Goal: Information Seeking & Learning: Check status

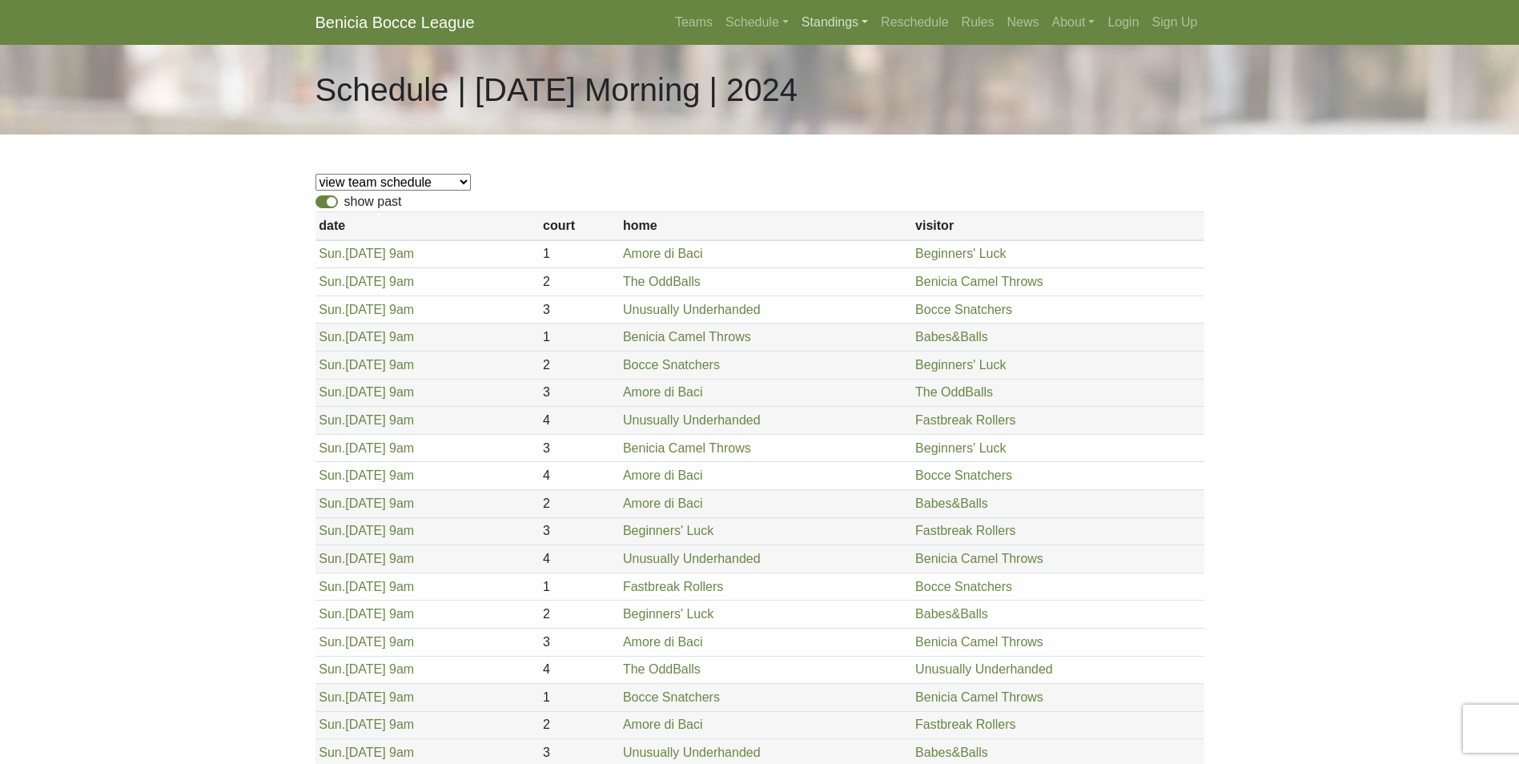
click at [833, 18] on link "Standings" at bounding box center [834, 22] width 79 height 32
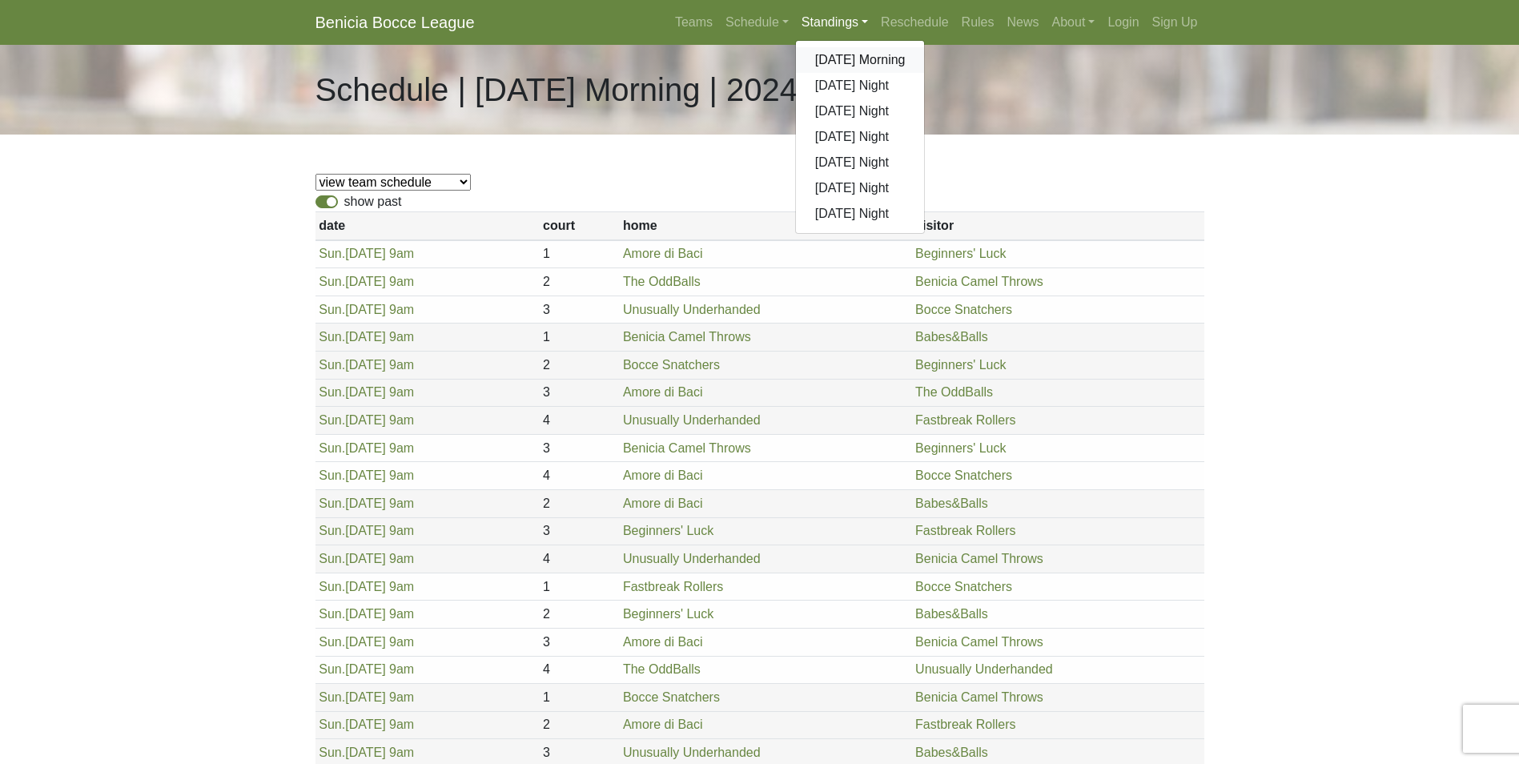
click at [885, 54] on link "[DATE] Morning" at bounding box center [860, 60] width 129 height 26
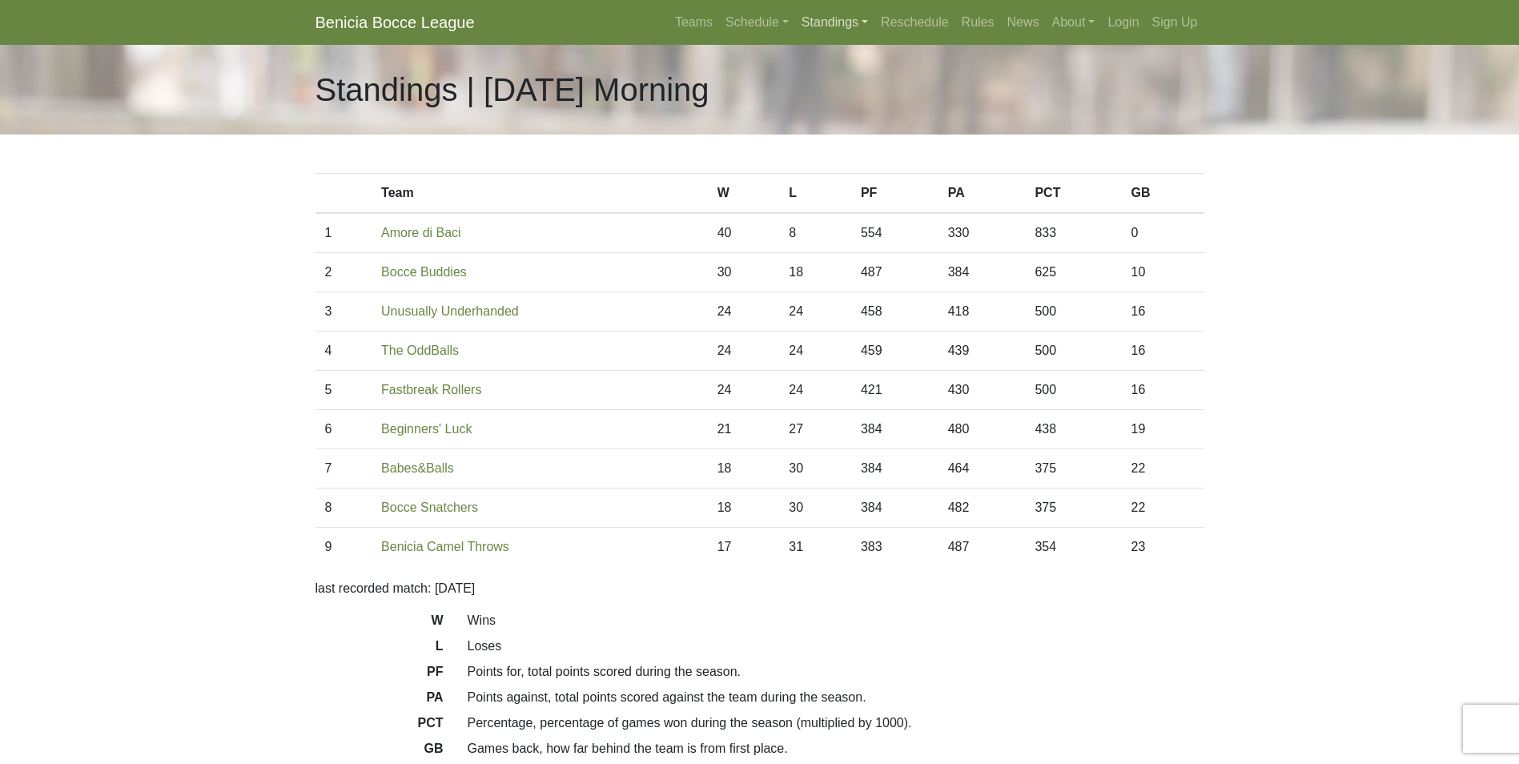
click at [845, 22] on link "Standings" at bounding box center [834, 22] width 79 height 32
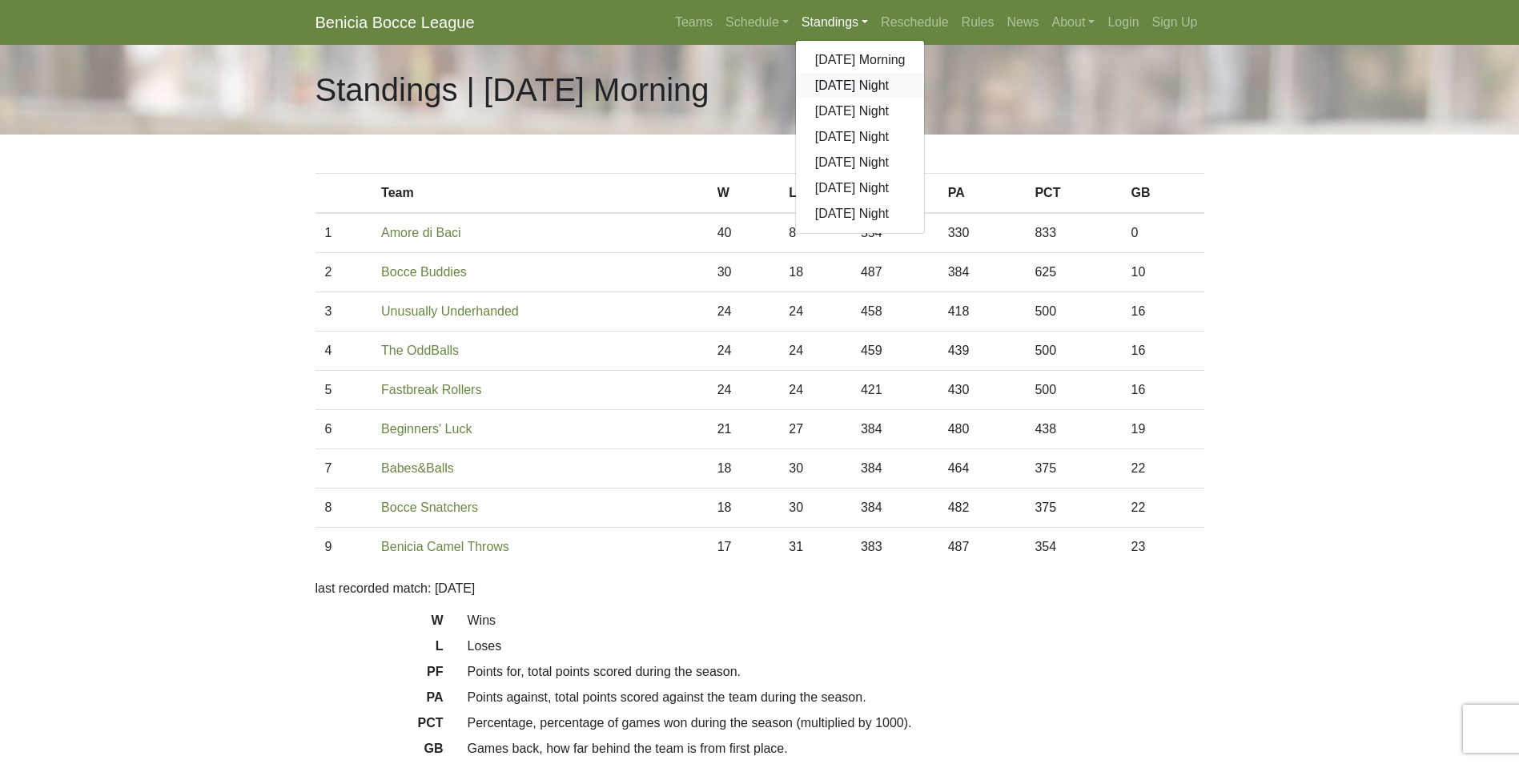
click at [857, 88] on link "[DATE] Night" at bounding box center [860, 86] width 129 height 26
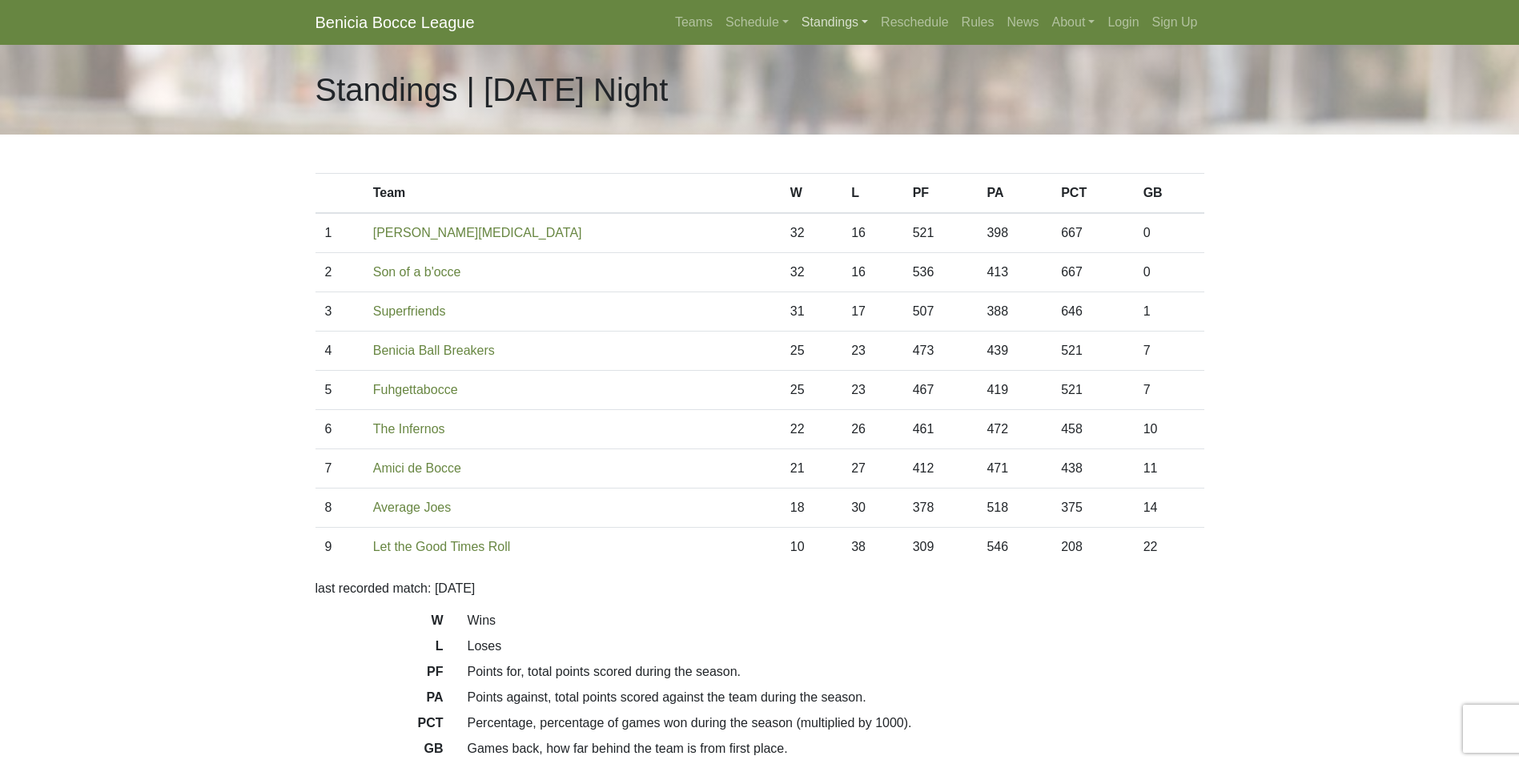
click at [834, 26] on link "Standings" at bounding box center [834, 22] width 79 height 32
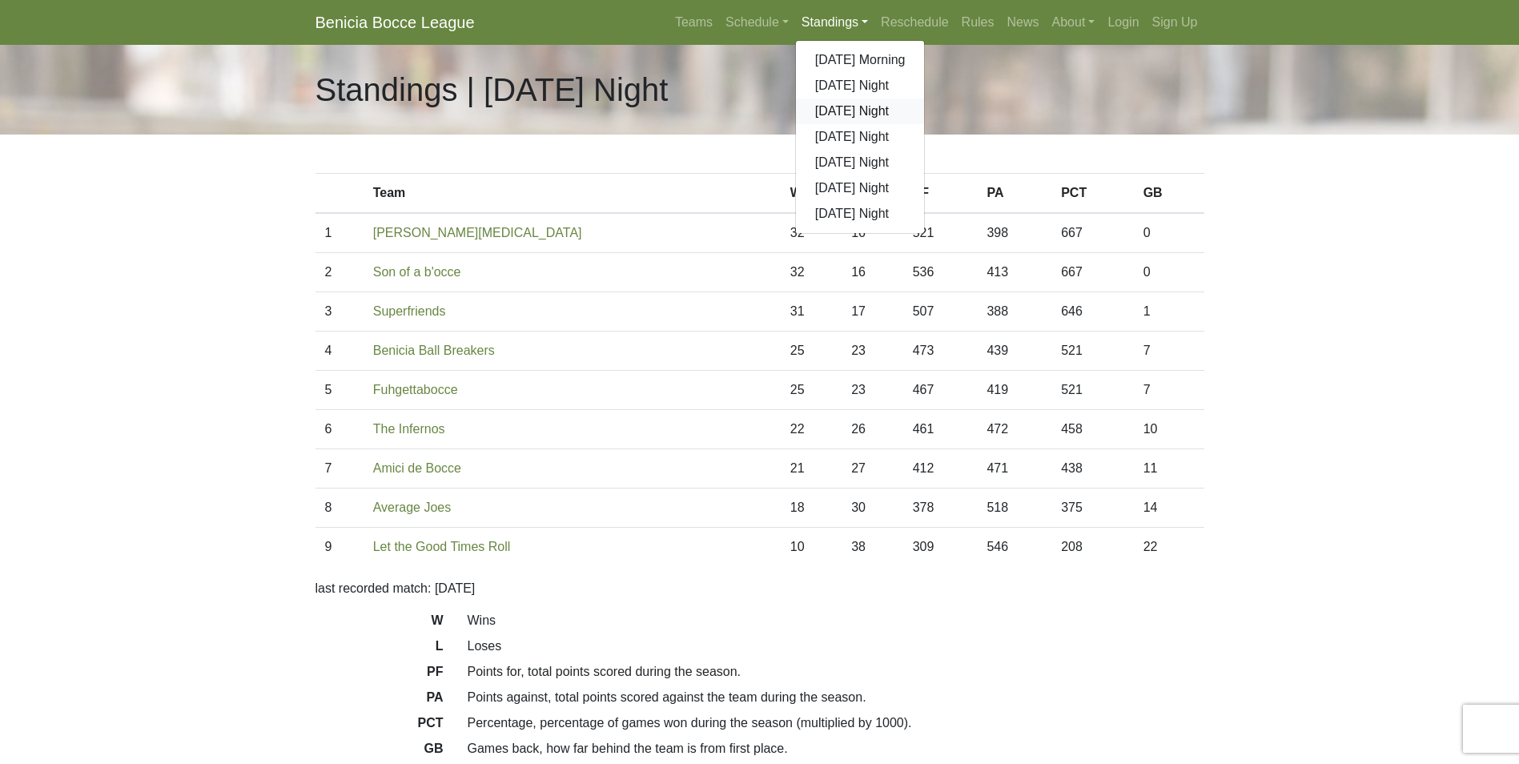
click at [837, 115] on link "[DATE] Night" at bounding box center [860, 111] width 129 height 26
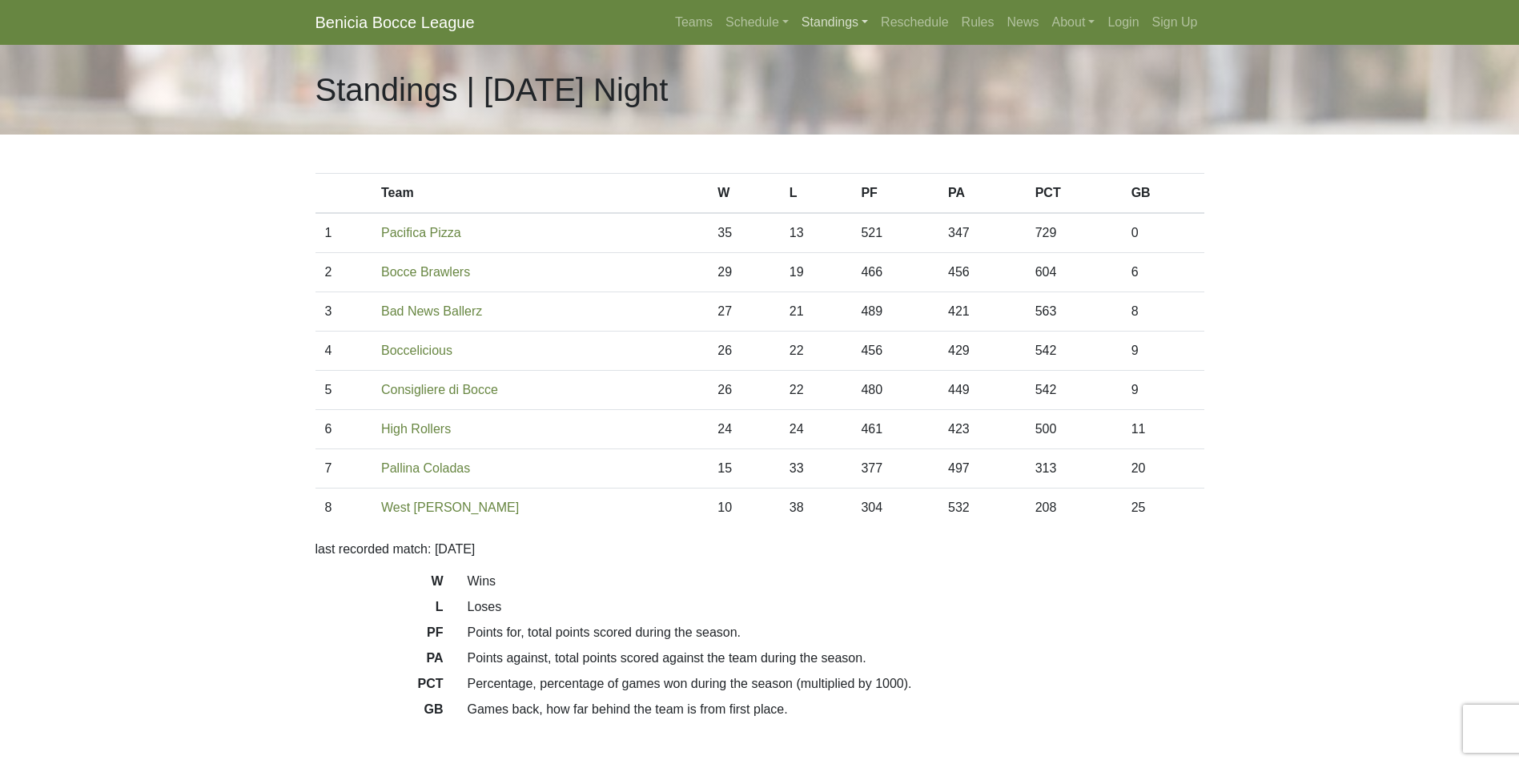
click at [827, 18] on link "Standings" at bounding box center [834, 22] width 79 height 32
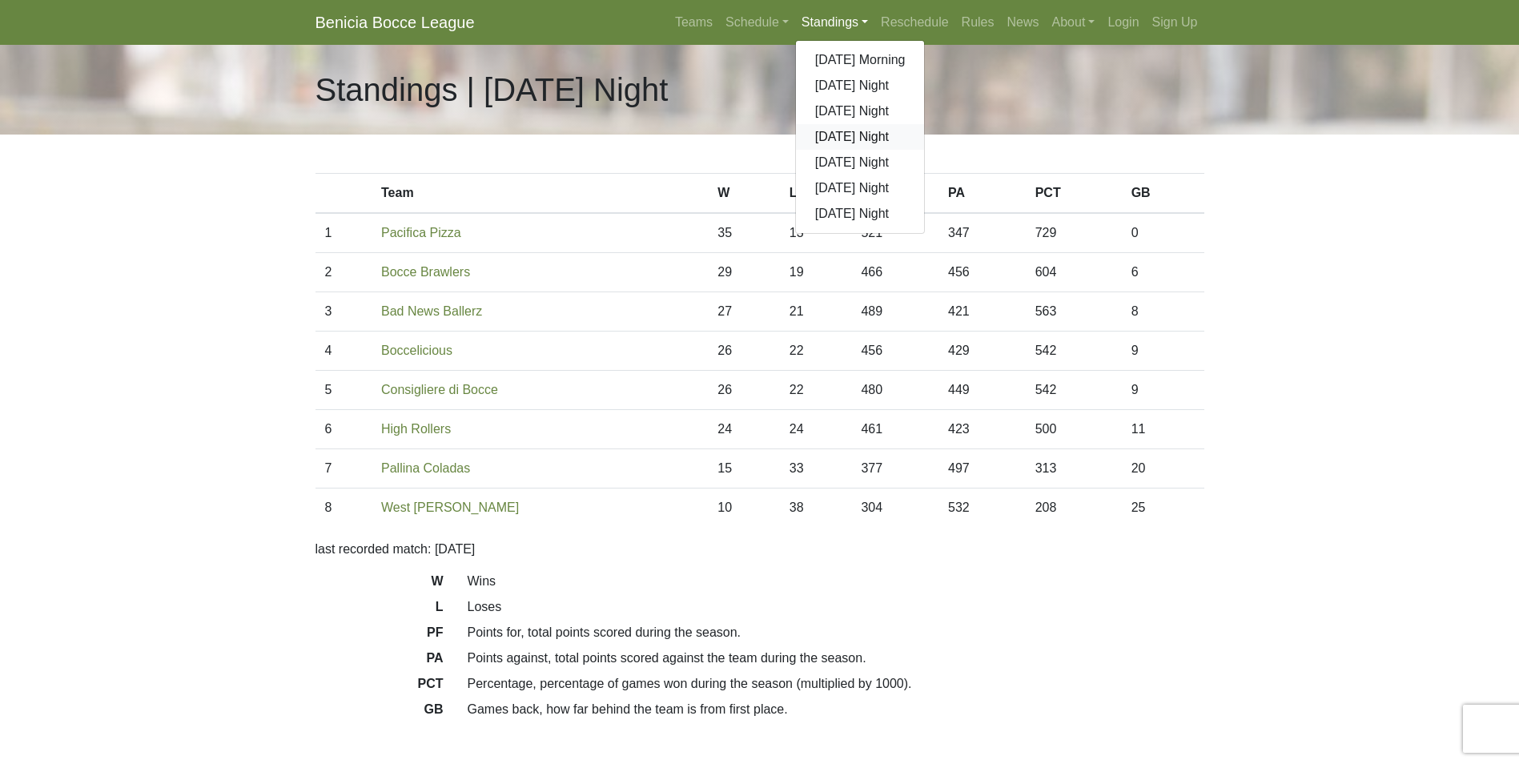
click at [828, 132] on link "[DATE] Night" at bounding box center [860, 137] width 129 height 26
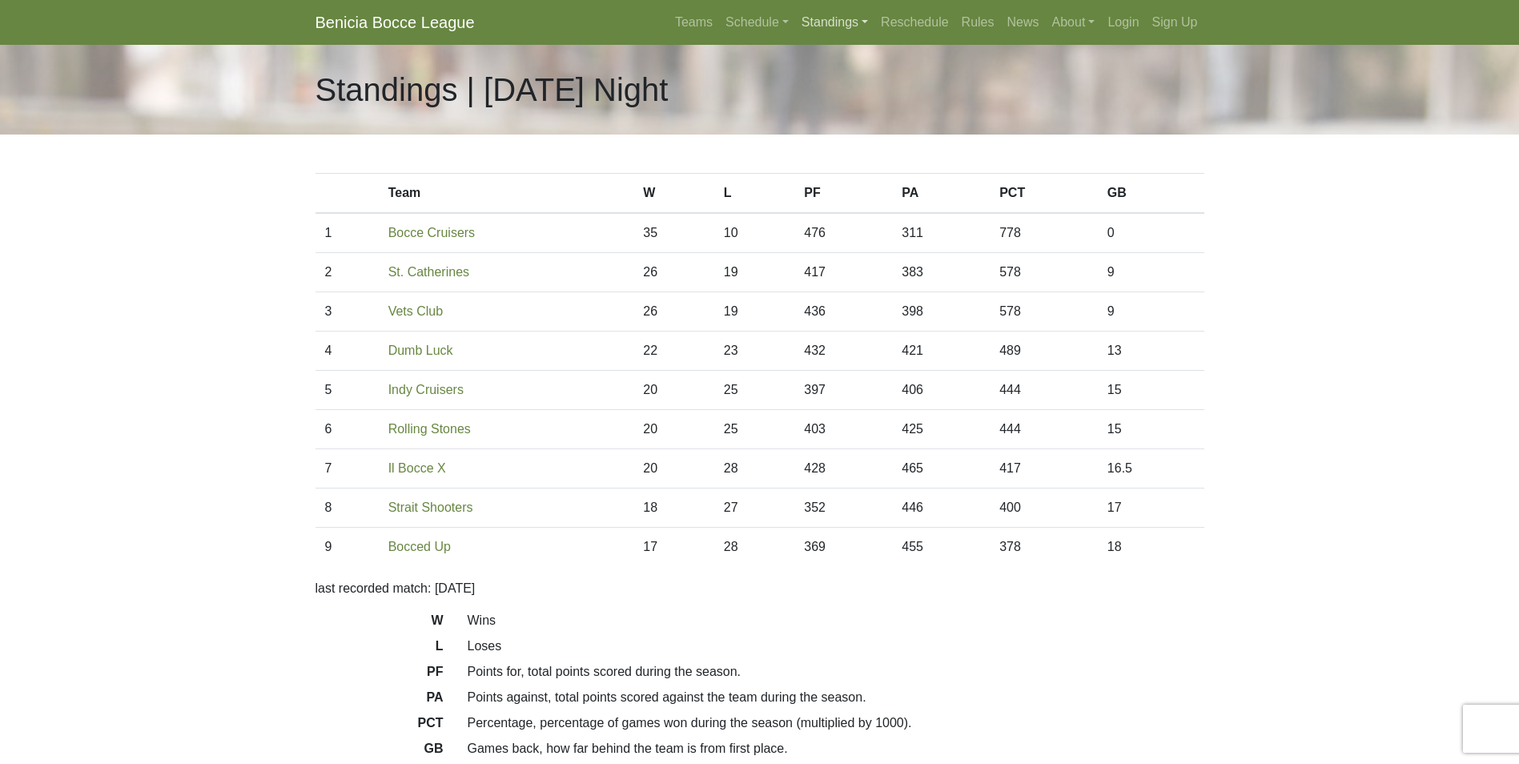
click at [841, 24] on link "Standings" at bounding box center [834, 22] width 79 height 32
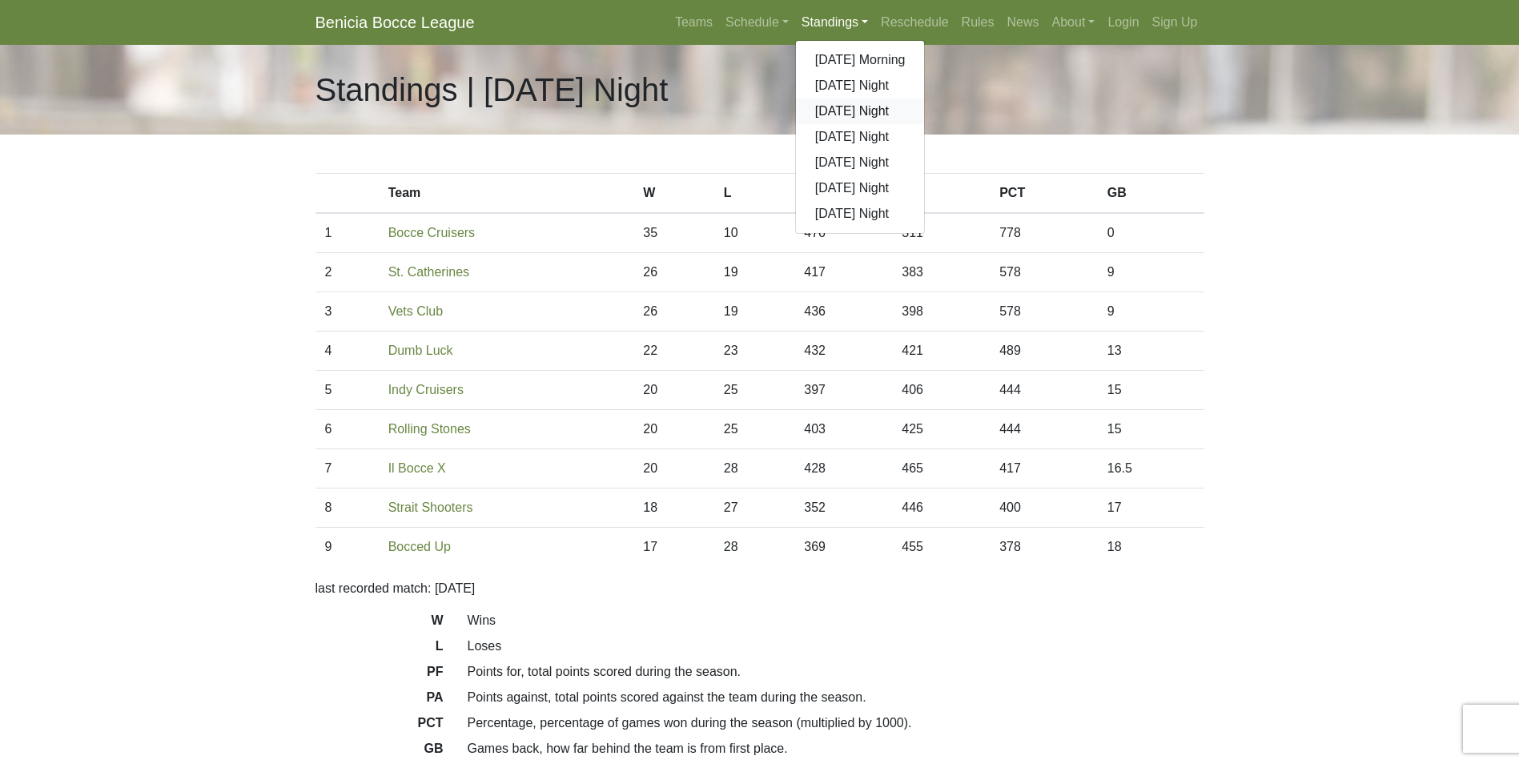
click at [846, 109] on link "[DATE] Night" at bounding box center [860, 111] width 129 height 26
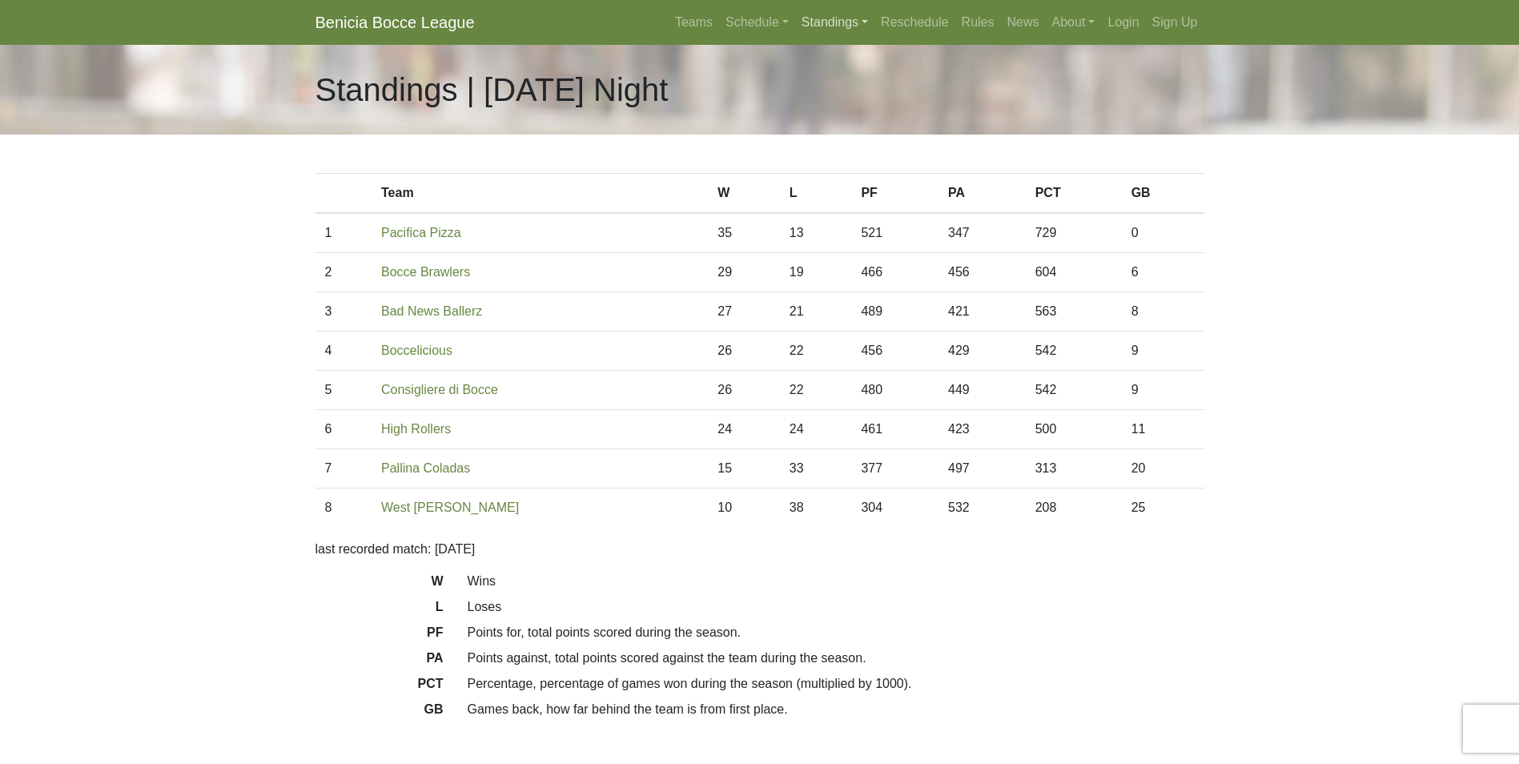
click at [825, 16] on link "Standings" at bounding box center [834, 22] width 79 height 32
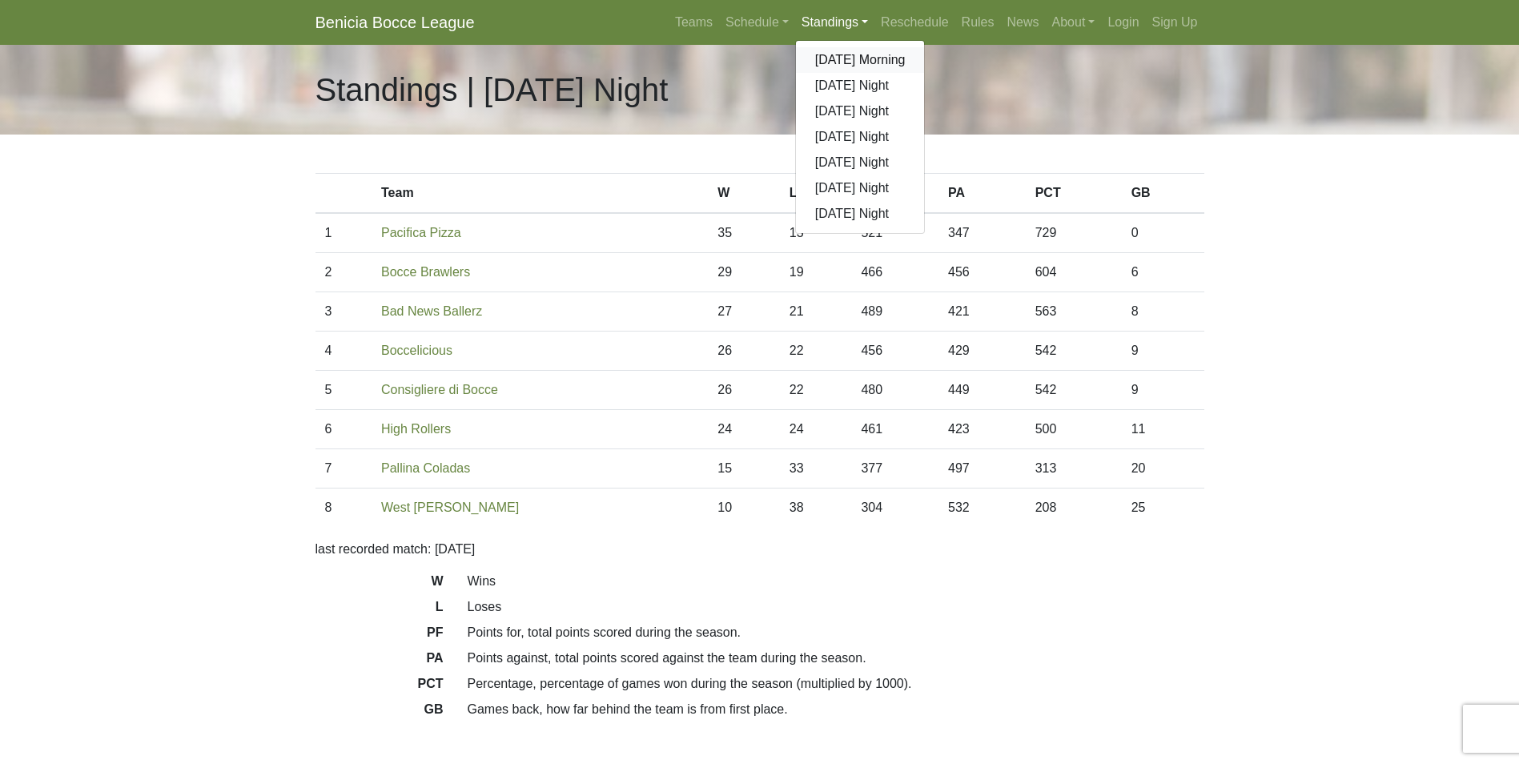
click at [849, 57] on link "[DATE] Morning" at bounding box center [860, 60] width 129 height 26
